Goal: Book appointment/travel/reservation

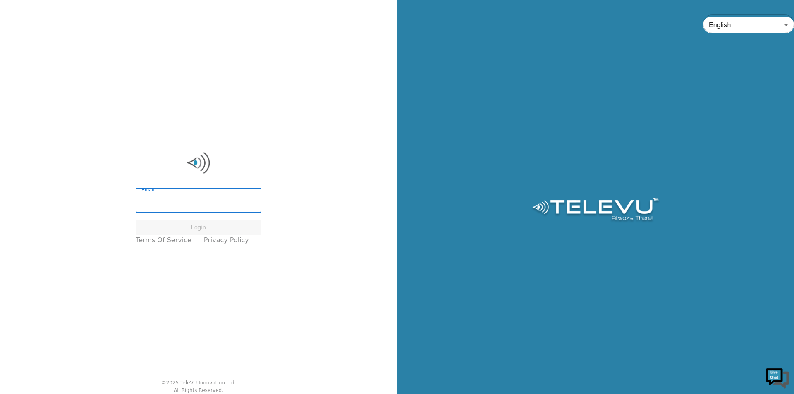
click at [192, 204] on input "Email" at bounding box center [199, 201] width 126 height 23
click at [192, 205] on input "Email" at bounding box center [199, 201] width 126 height 23
click at [189, 203] on input "Email" at bounding box center [199, 201] width 126 height 23
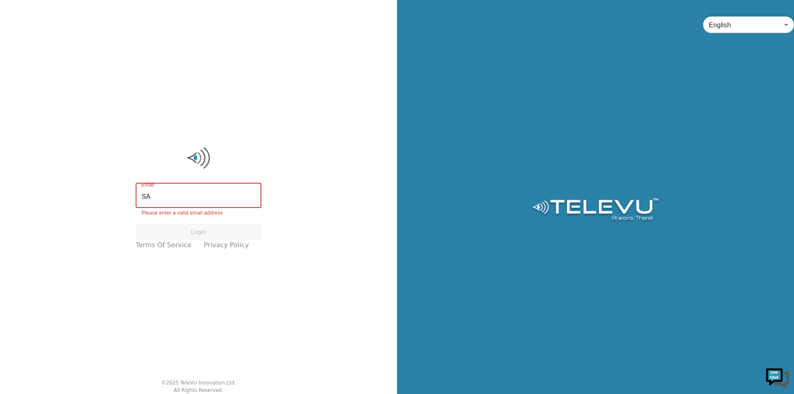
type input "S"
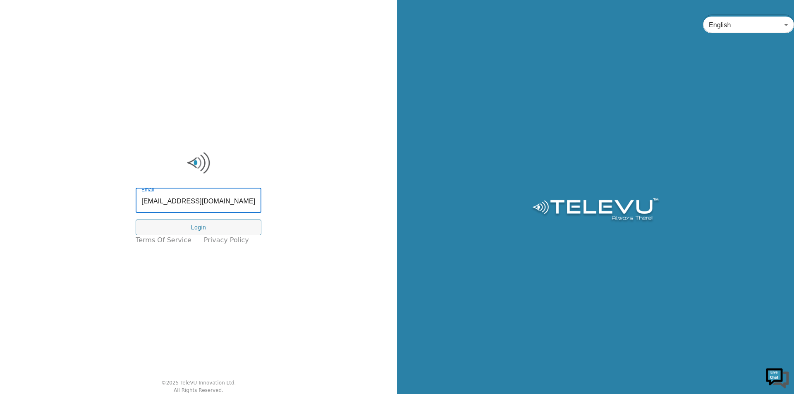
type input "[EMAIL_ADDRESS][DOMAIN_NAME]"
click button "Login" at bounding box center [199, 228] width 126 height 16
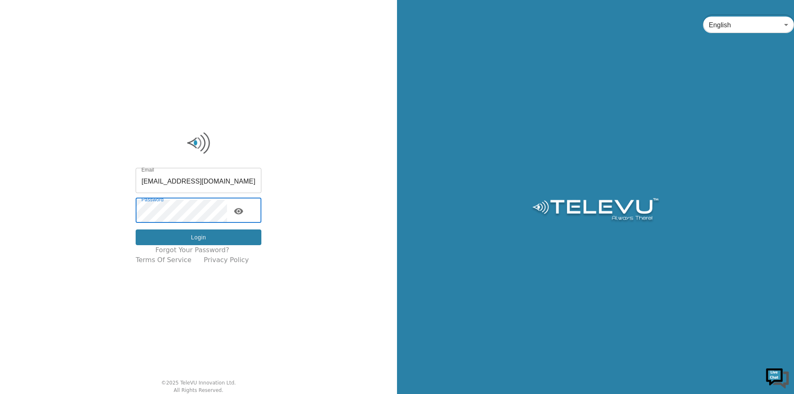
click at [198, 237] on button "Login" at bounding box center [199, 238] width 126 height 16
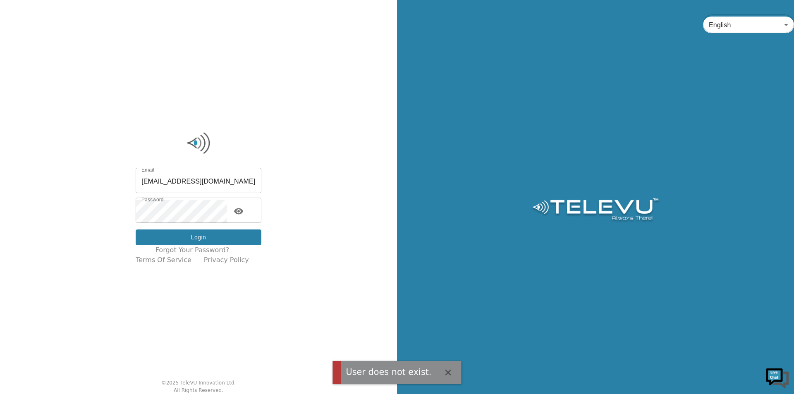
click at [201, 232] on button "Login" at bounding box center [199, 238] width 126 height 16
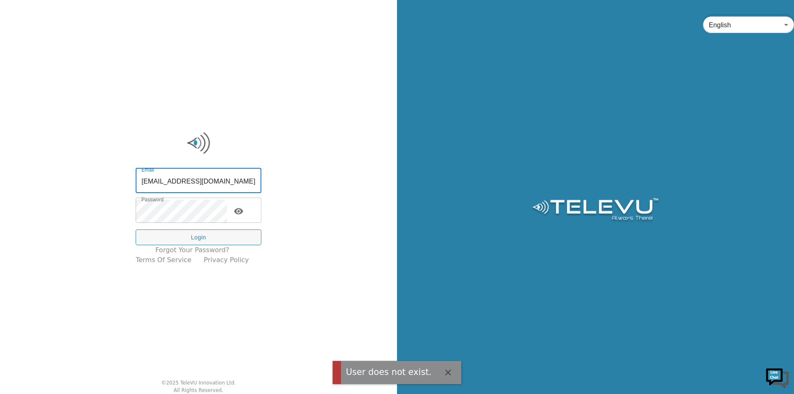
drag, startPoint x: 233, startPoint y: 180, endPoint x: 172, endPoint y: 181, distance: 61.2
click at [172, 181] on input "[EMAIL_ADDRESS][DOMAIN_NAME]" at bounding box center [199, 181] width 126 height 23
type input "[EMAIL_ADDRESS][PERSON_NAME][DOMAIN_NAME]"
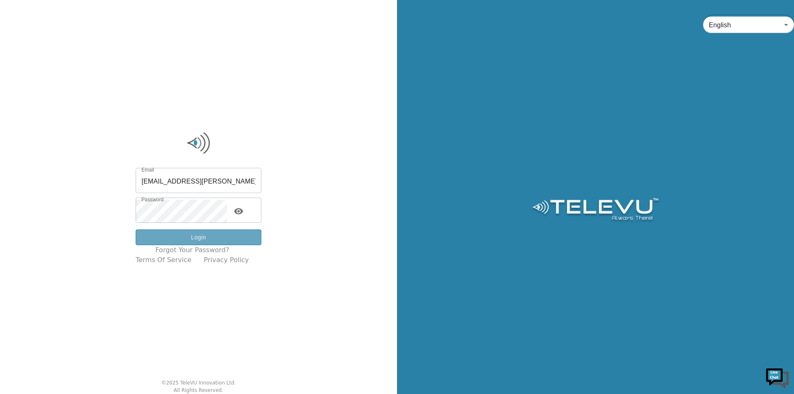
click at [206, 240] on button "Login" at bounding box center [199, 238] width 126 height 16
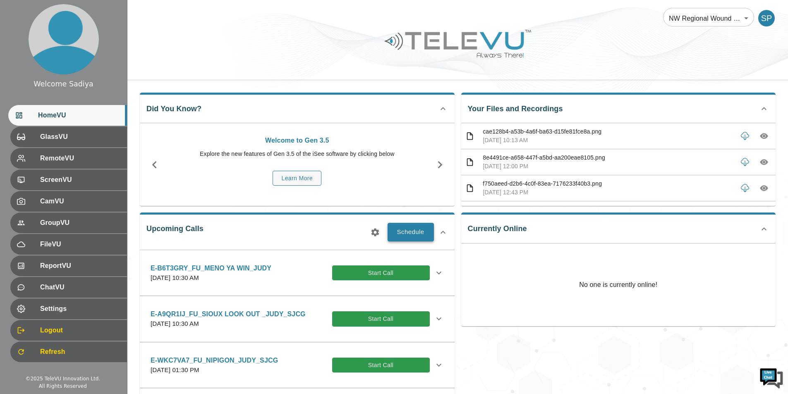
click at [404, 234] on button "Schedule" at bounding box center [410, 232] width 46 height 18
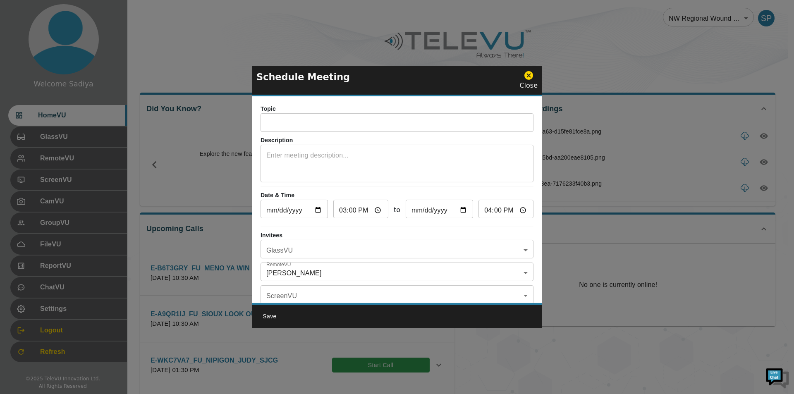
click at [367, 119] on input "text" at bounding box center [397, 123] width 273 height 17
click at [324, 116] on input "text" at bounding box center [397, 123] width 273 height 17
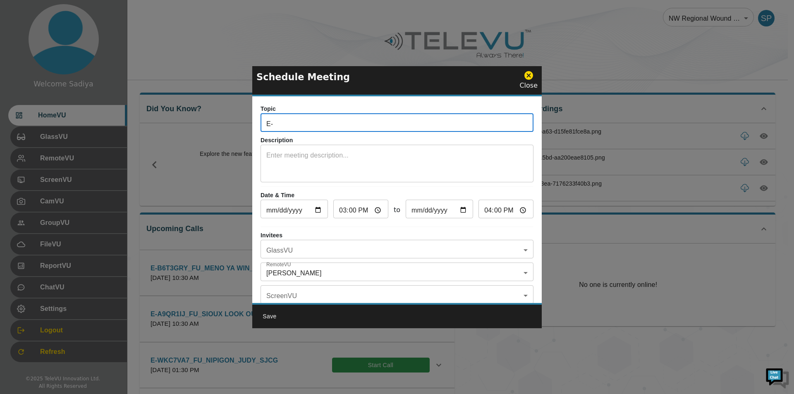
type input "E"
click at [359, 121] on input "text" at bounding box center [397, 123] width 273 height 17
paste input "E-3R4YQSQ_IN_Red Lake Family Health Team_Judy Vondrasek_SJCG"
drag, startPoint x: 305, startPoint y: 122, endPoint x: 258, endPoint y: 129, distance: 47.7
click at [258, 129] on div "Topic E-3R4YQSQ_IN_Red Lake Family Health Team_Judy Vondrasek_SJCG ​ Descriptio…" at bounding box center [396, 199] width 289 height 207
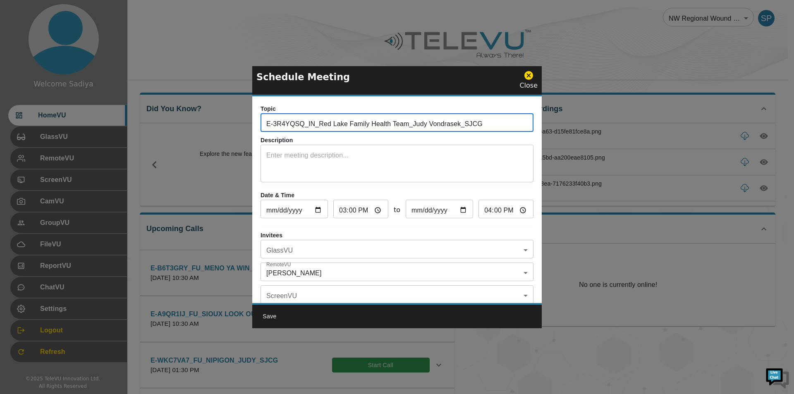
paste input "SMCR49G"
drag, startPoint x: 320, startPoint y: 122, endPoint x: 410, endPoint y: 127, distance: 89.9
click at [410, 127] on input "E-SMCR49G_IN_Red Lake Family Health Team_Judy Vondrasek_SJCG" at bounding box center [397, 123] width 273 height 17
drag, startPoint x: 399, startPoint y: 124, endPoint x: 352, endPoint y: 123, distance: 47.6
click at [352, 123] on input "E-SMCR49G_IN_NIPIGON_Judy Vondrasek_SJCG" at bounding box center [397, 123] width 273 height 17
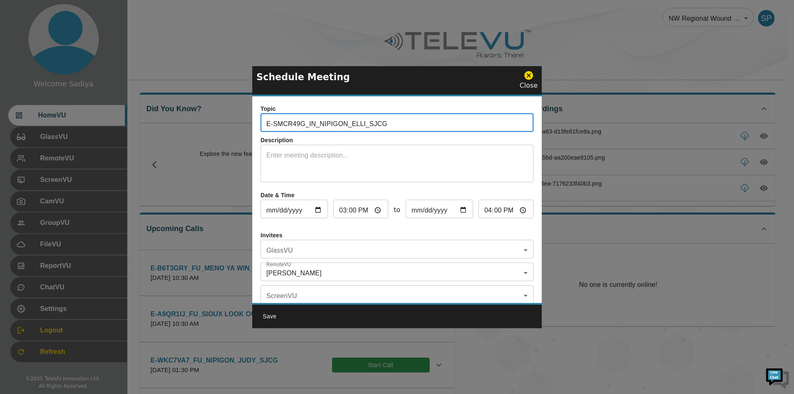
type input "E-SMCR49G_IN_NIPIGON_ELLI_SJCG"
click at [362, 151] on textarea at bounding box center [396, 165] width 261 height 29
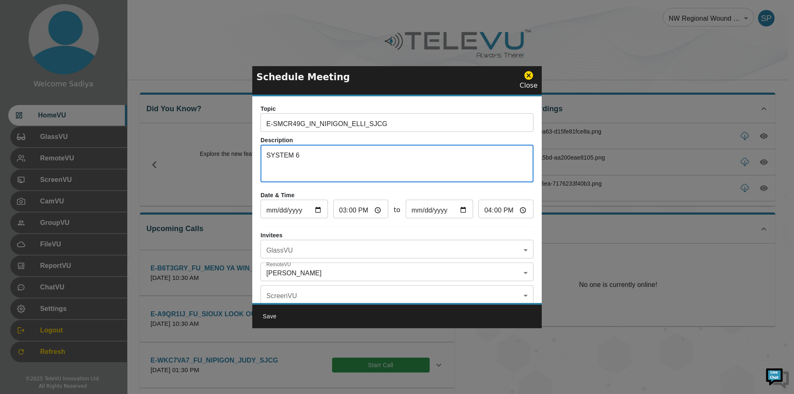
type textarea "SYSTEM 6"
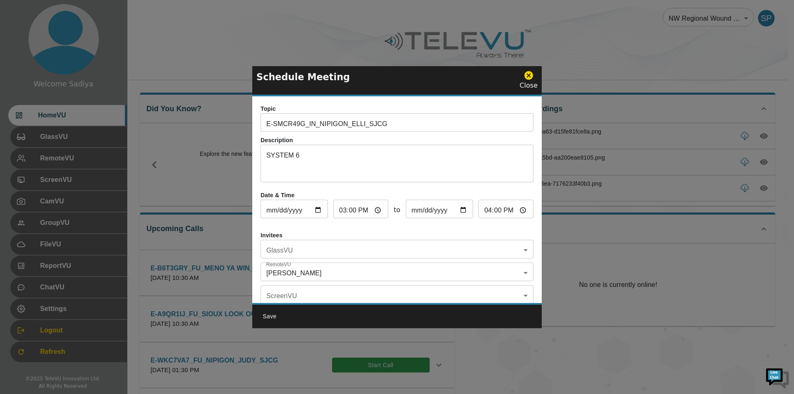
click at [313, 209] on input "[DATE]" at bounding box center [294, 210] width 67 height 17
type input "[DATE]"
click at [357, 217] on input "15:00" at bounding box center [360, 210] width 55 height 17
type input "14:00"
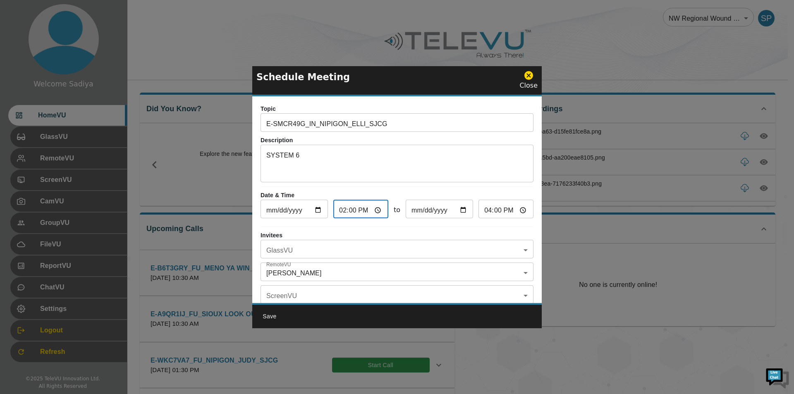
type input "15:00"
click at [380, 239] on p "Invitees" at bounding box center [397, 235] width 273 height 9
click at [379, 249] on body "Welcome Sadiya HomeVU GlassVU RemoteVU ScreenVU CamVU GroupVU FileVU ReportVU C…" at bounding box center [397, 322] width 794 height 645
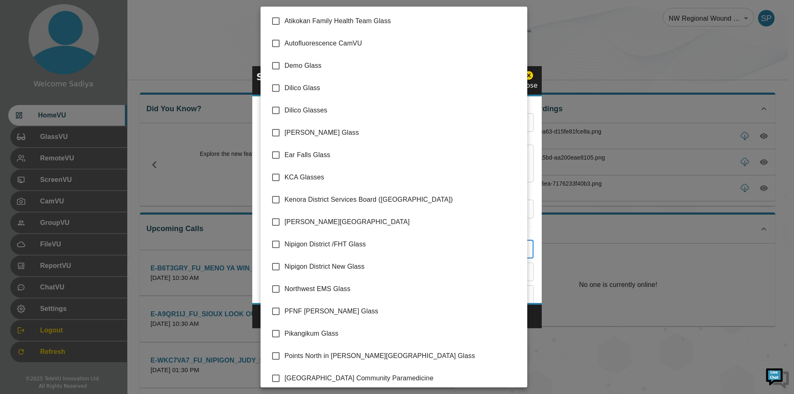
click at [329, 268] on span "Nipigon District New Glass" at bounding box center [403, 267] width 236 height 10
type input "Nipigon District New Glass"
checkbox input "true"
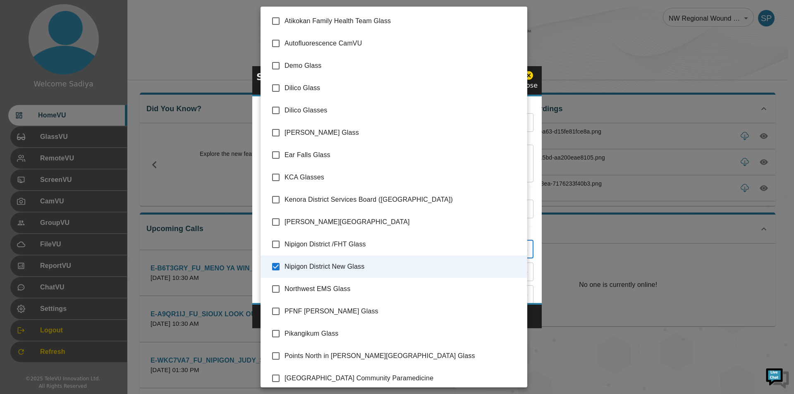
click at [535, 185] on div at bounding box center [397, 197] width 794 height 394
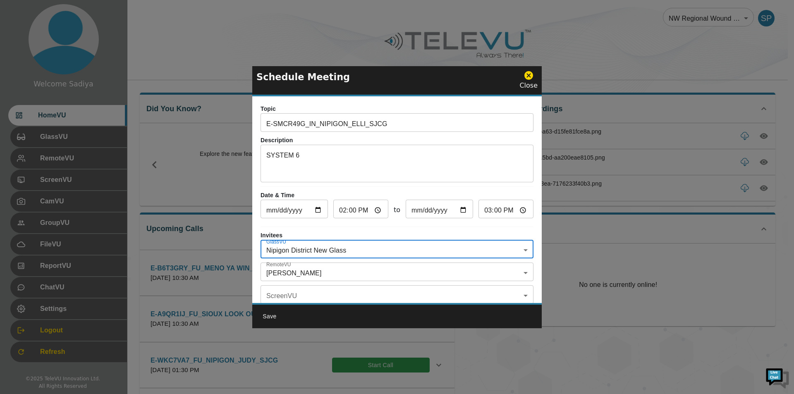
click at [328, 269] on body "Welcome Sadiya HomeVU GlassVU RemoteVU ScreenVU CamVU GroupVU FileVU ReportVU C…" at bounding box center [397, 322] width 794 height 645
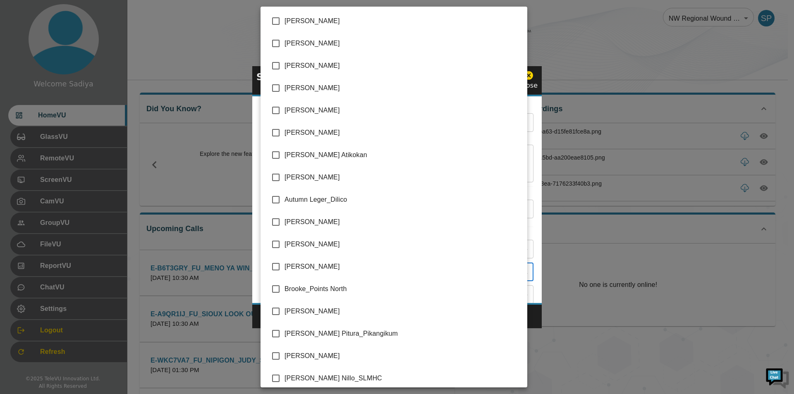
scroll to position [1700, 0]
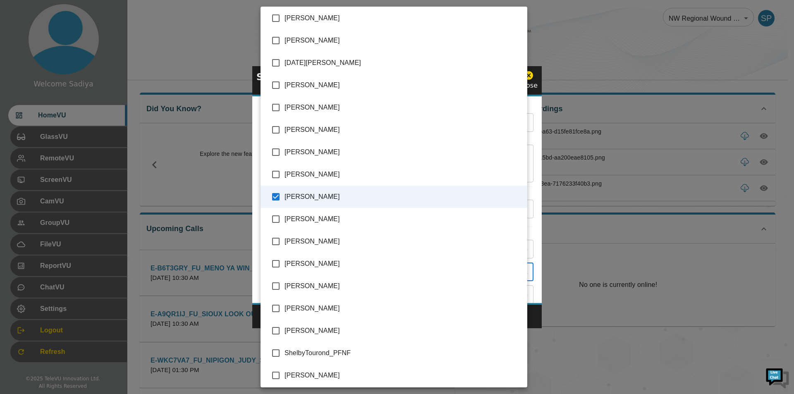
click at [294, 192] on span "[PERSON_NAME]" at bounding box center [403, 197] width 236 height 10
checkbox input "false"
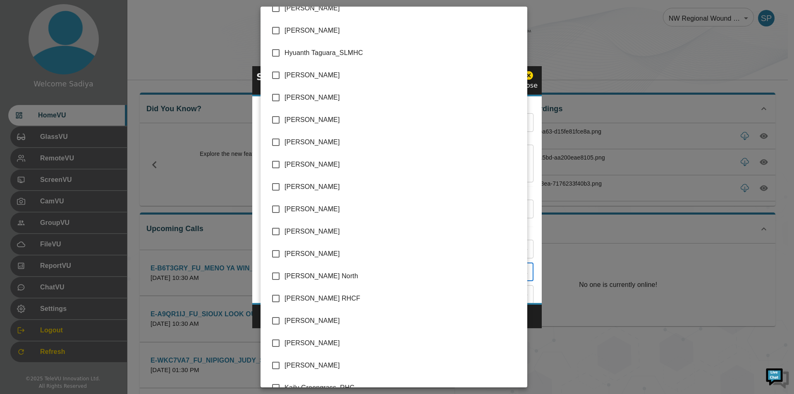
scroll to position [786, 0]
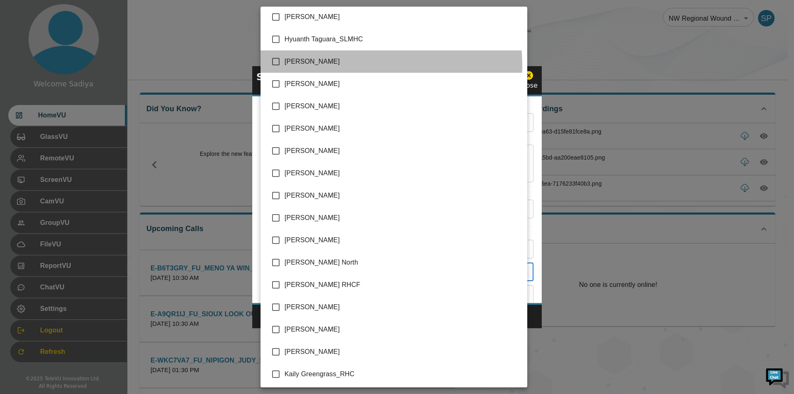
click at [337, 66] on span "[PERSON_NAME]" at bounding box center [403, 62] width 236 height 10
type input "[PERSON_NAME]"
checkbox input "true"
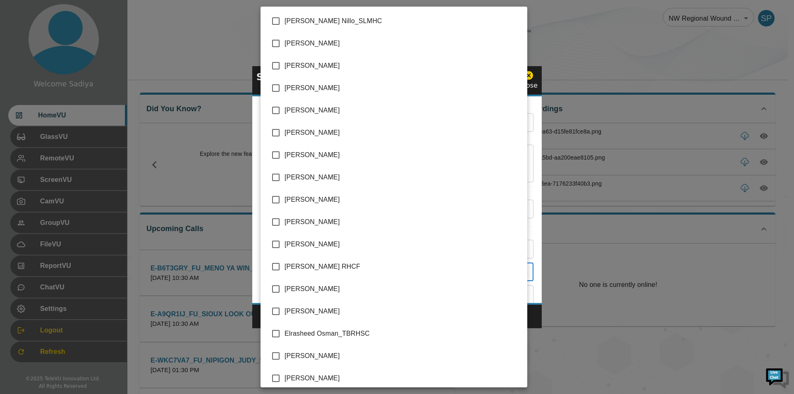
scroll to position [455, 0]
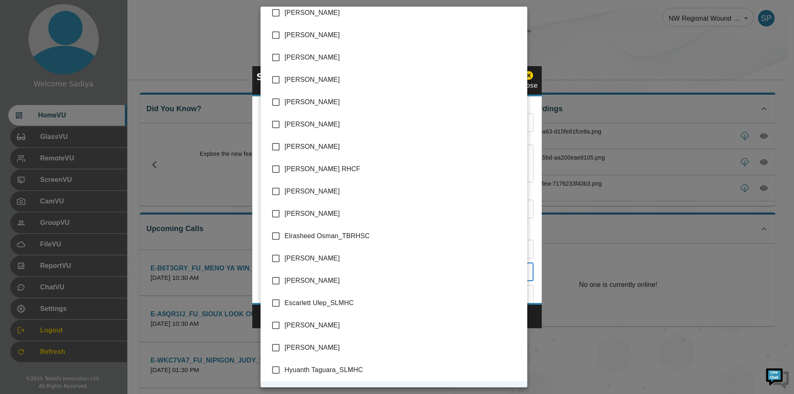
click at [282, 215] on input "checkbox" at bounding box center [275, 213] width 17 height 17
checkbox input "true"
type input "[PERSON_NAME],[PERSON_NAME]"
click at [530, 189] on div at bounding box center [397, 197] width 794 height 394
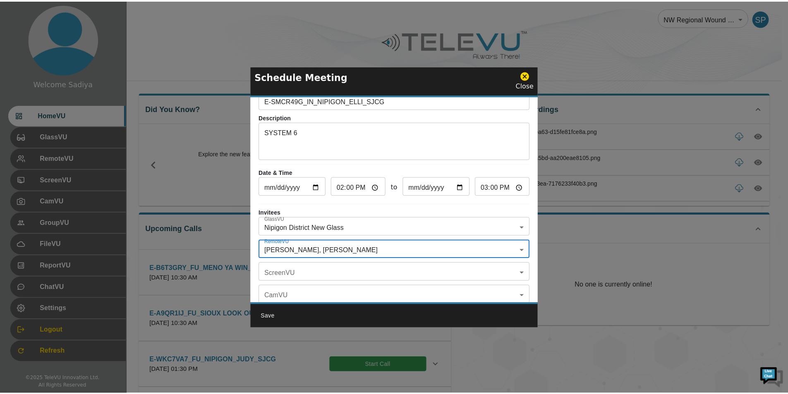
scroll to position [41, 0]
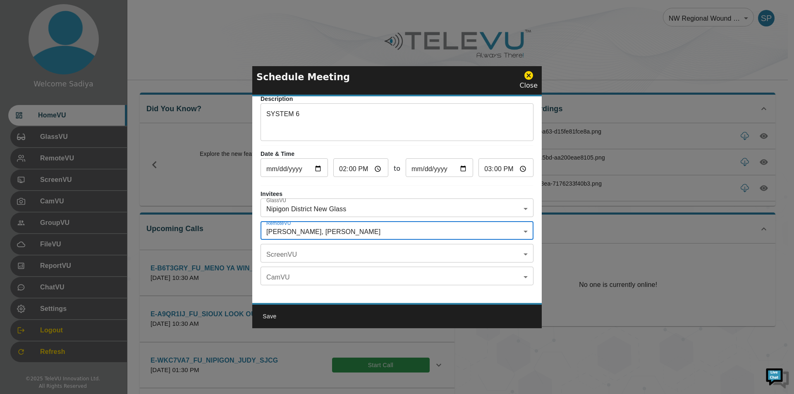
click at [268, 314] on button "Save" at bounding box center [269, 316] width 26 height 15
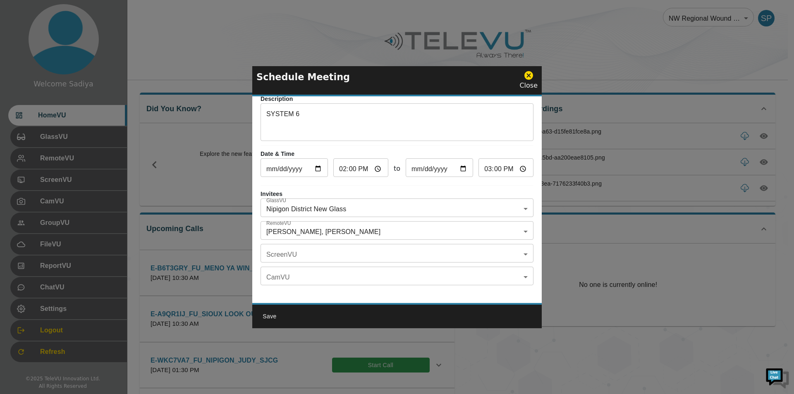
click at [268, 318] on p "E-A9QR1IJ_FU_SIOUX LOOK OUT _JUDY_SJCG" at bounding box center [228, 314] width 155 height 10
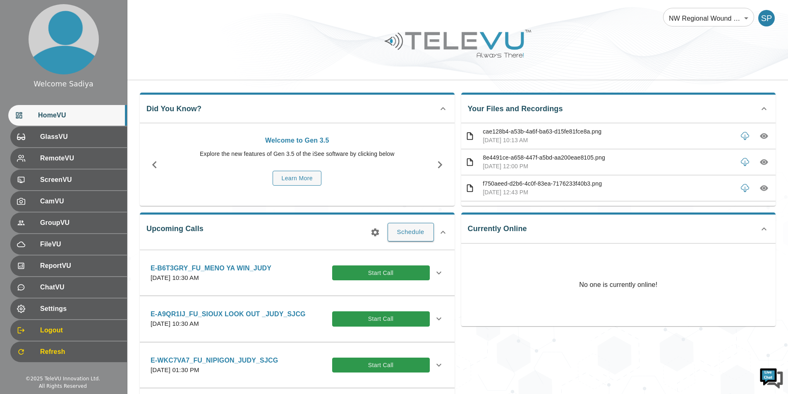
click at [375, 233] on icon "button" at bounding box center [375, 232] width 10 height 10
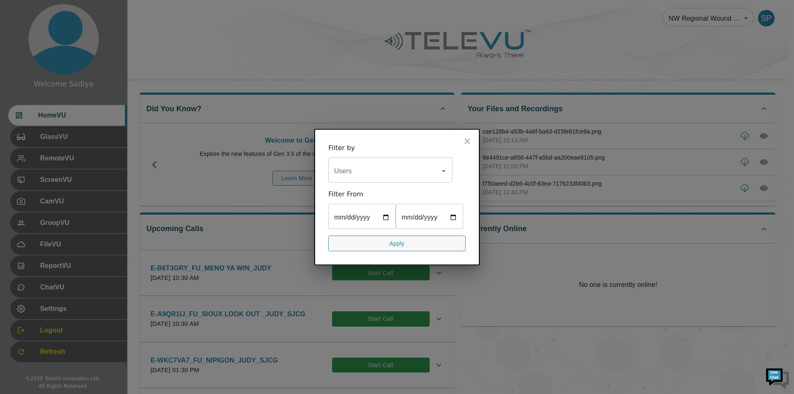
click at [380, 187] on div "Filter by Users Users Filter From ​ ​ Apply" at bounding box center [396, 197] width 165 height 137
click at [382, 179] on input "Users" at bounding box center [384, 171] width 104 height 16
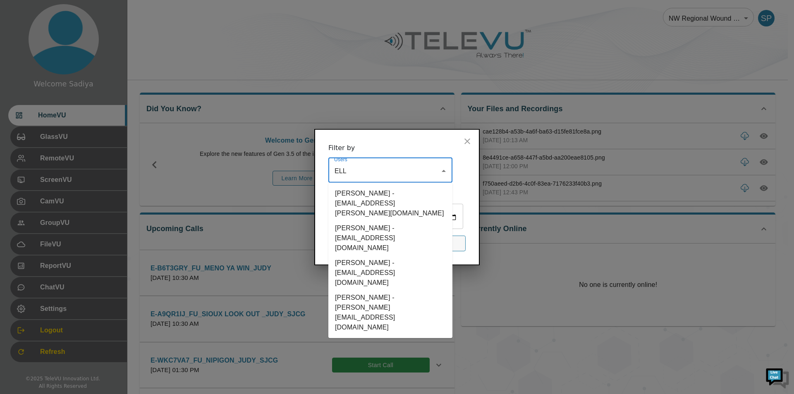
type input "ELLI"
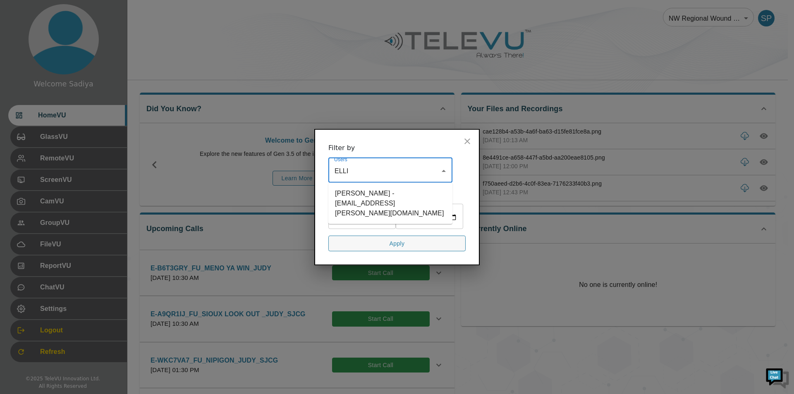
click at [388, 191] on li "[PERSON_NAME] - [EMAIL_ADDRESS][PERSON_NAME][DOMAIN_NAME]" at bounding box center [390, 203] width 124 height 35
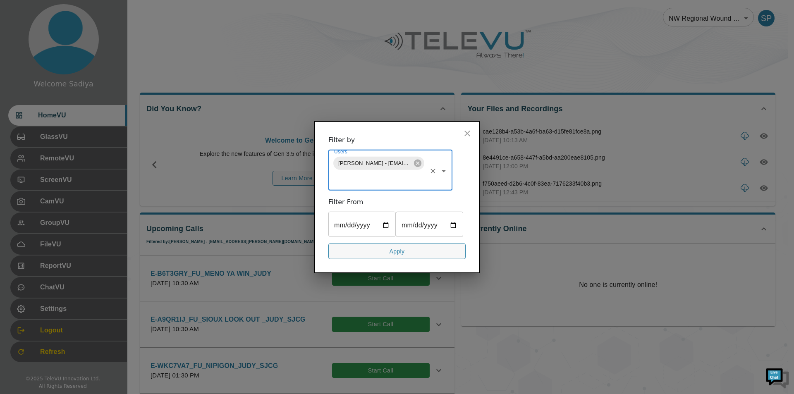
click at [372, 250] on button "Apply" at bounding box center [396, 251] width 137 height 16
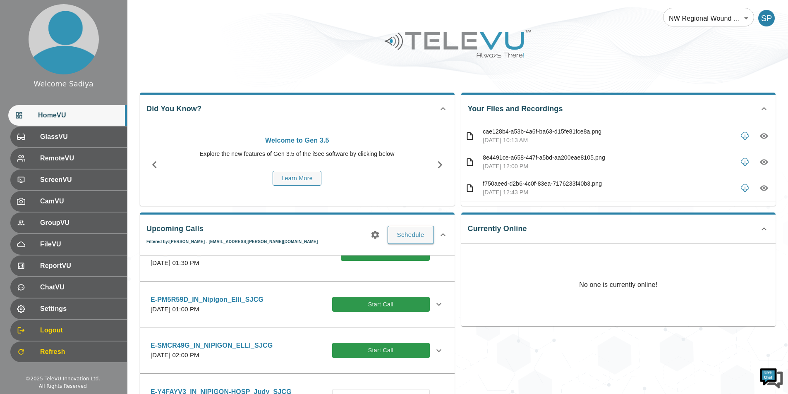
scroll to position [496, 0]
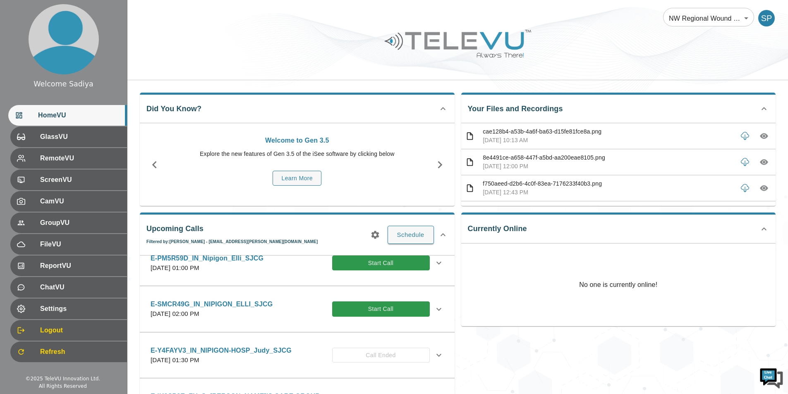
click at [438, 316] on div "E-SMCR49G_IN_NIPIGON_ELLI_SJCG [DATE] 02:00 PM Start Call" at bounding box center [297, 308] width 306 height 29
click at [438, 306] on div "E-SMCR49G_IN_NIPIGON_ELLI_SJCG [DATE] 02:00 PM Start Call" at bounding box center [297, 308] width 306 height 29
click at [434, 309] on icon at bounding box center [439, 309] width 10 height 10
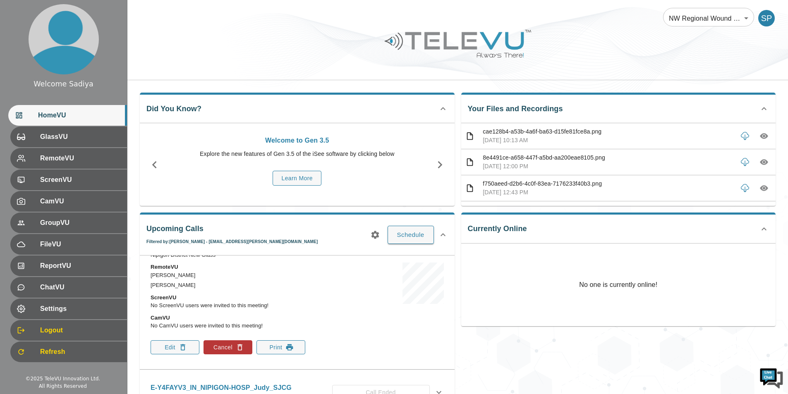
scroll to position [620, 0]
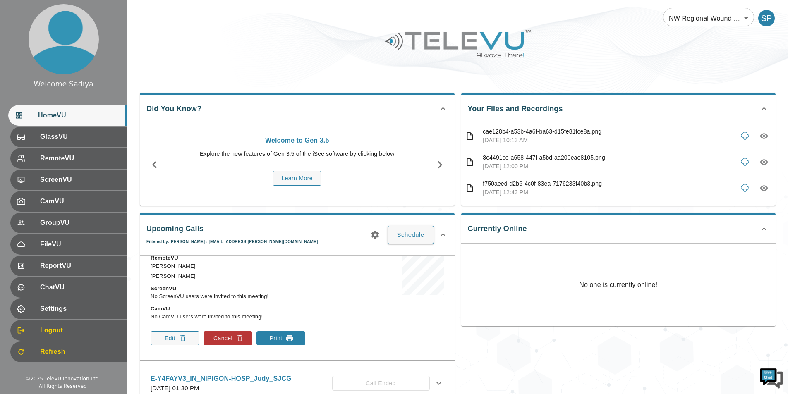
click at [282, 333] on button "Print" at bounding box center [280, 338] width 49 height 14
